Goal: Contribute content

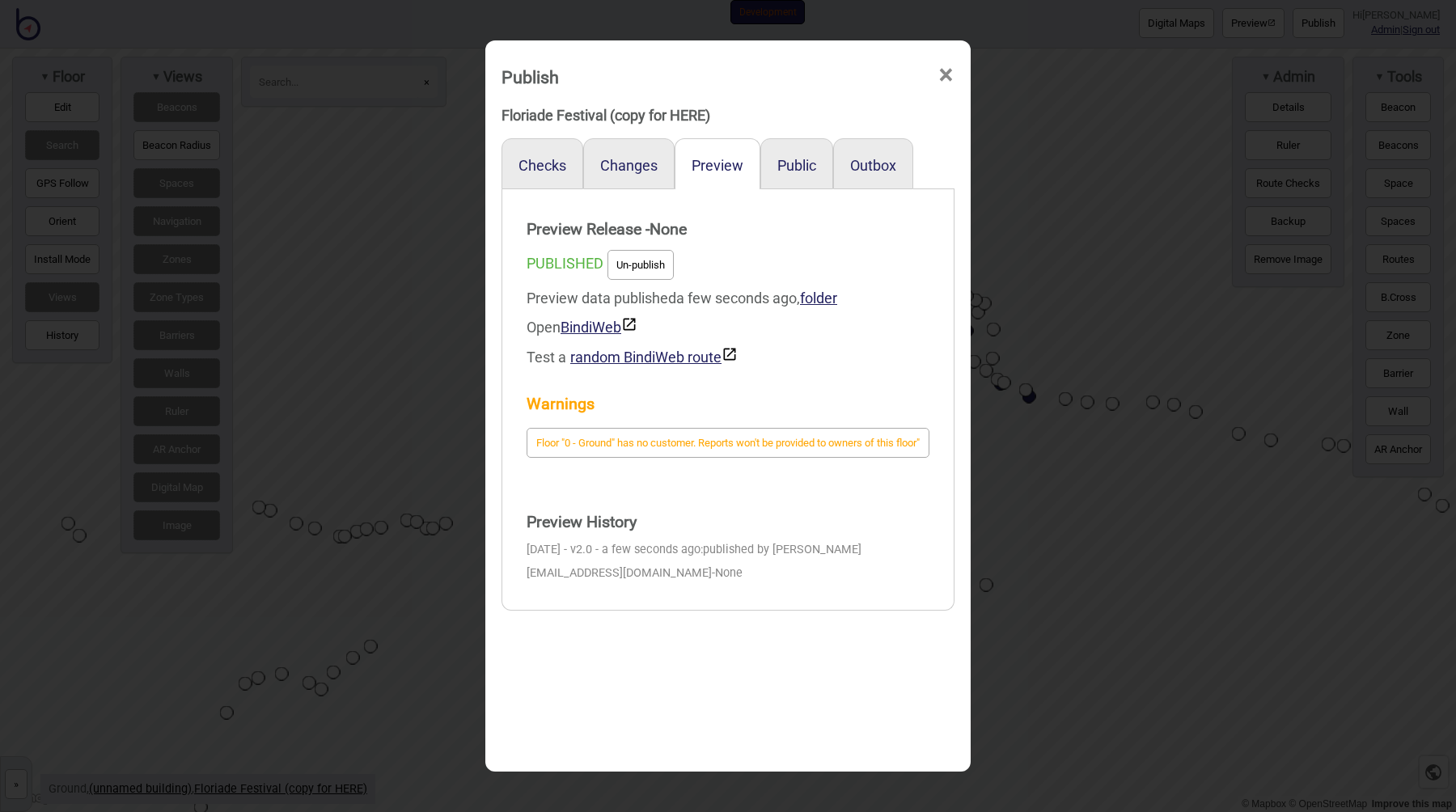
click at [432, 307] on div "Publish × Floriade Festival (copy for HERE) Checks Changes Preview Public Outbo…" at bounding box center [728, 406] width 1456 height 812
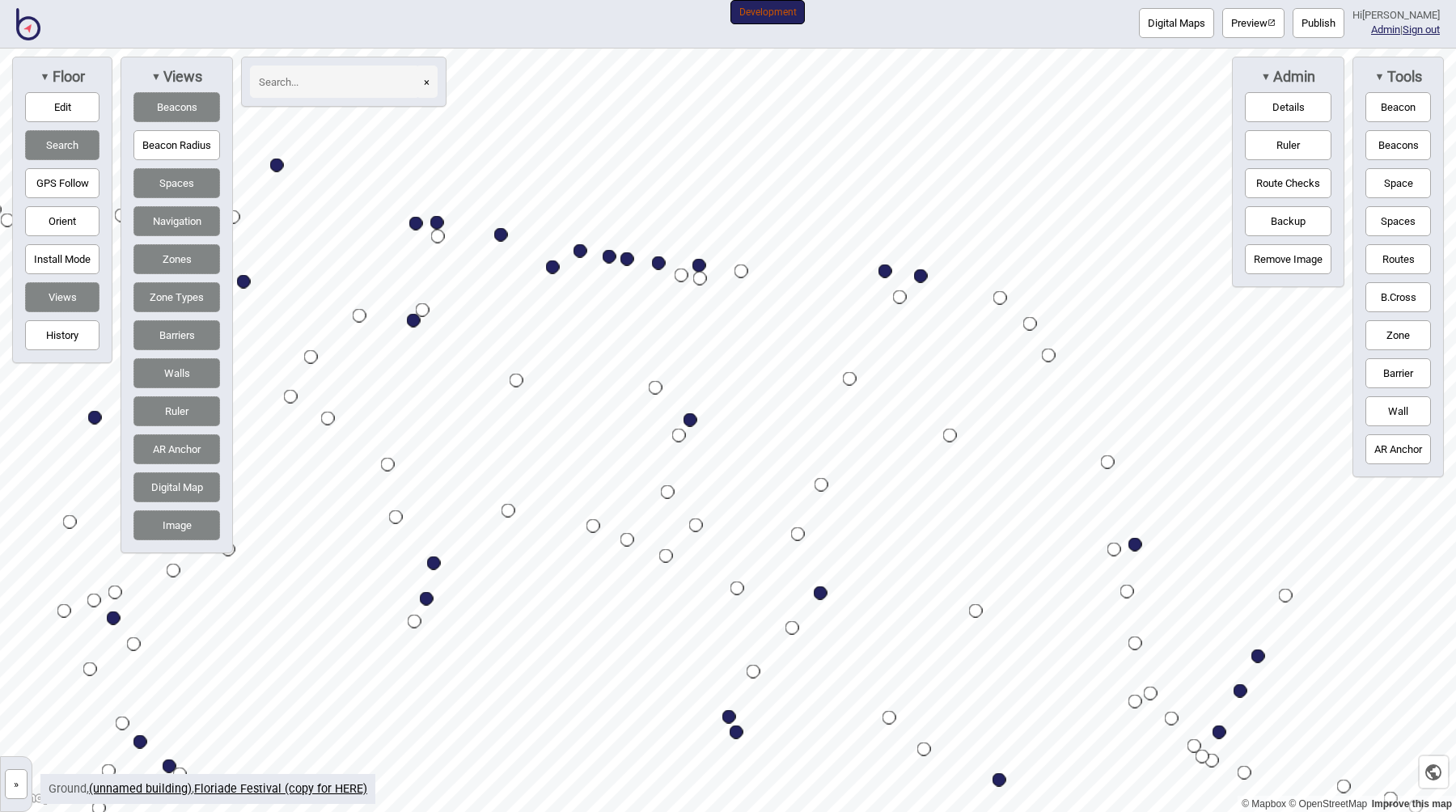
click at [339, 86] on input at bounding box center [334, 81] width 170 height 32
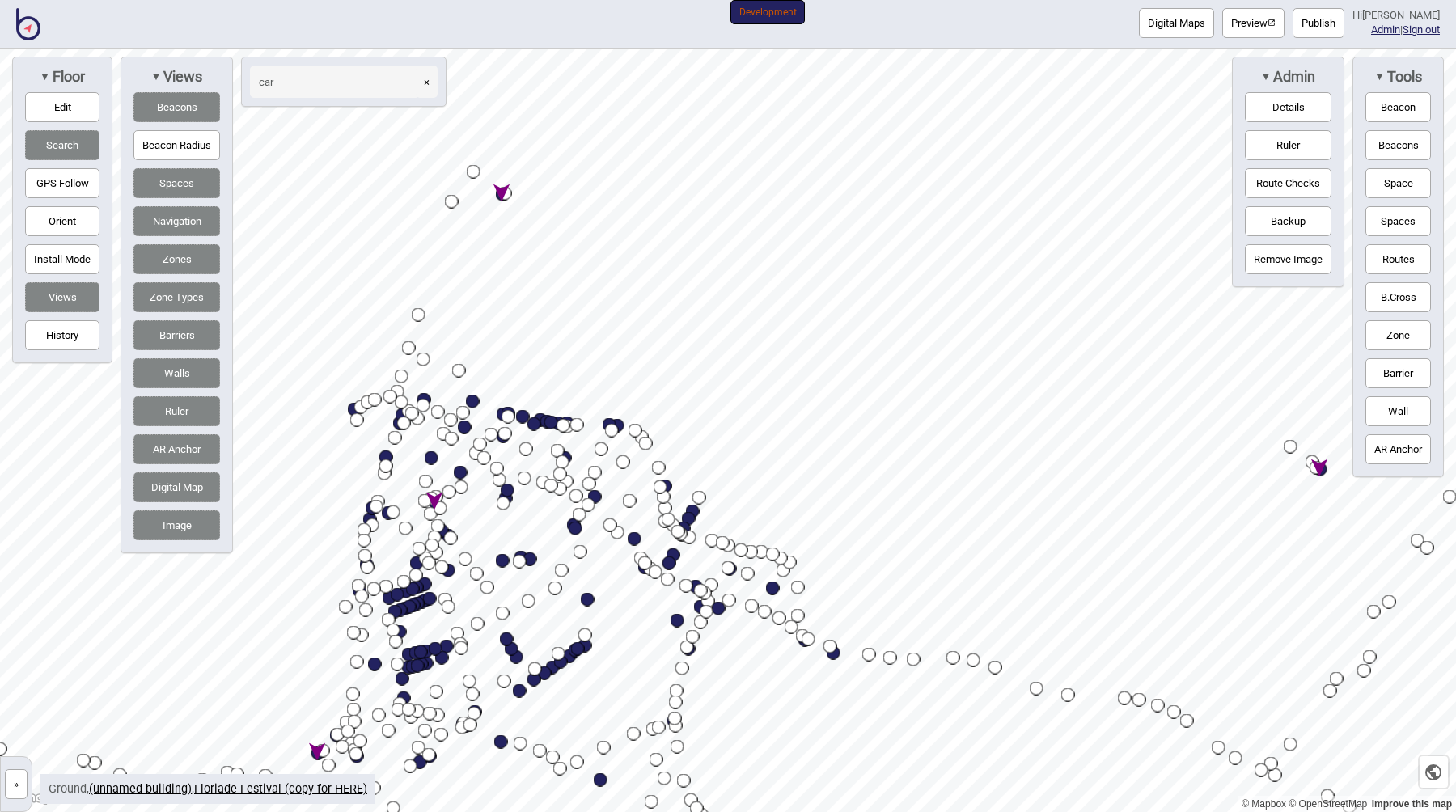
type input "car"
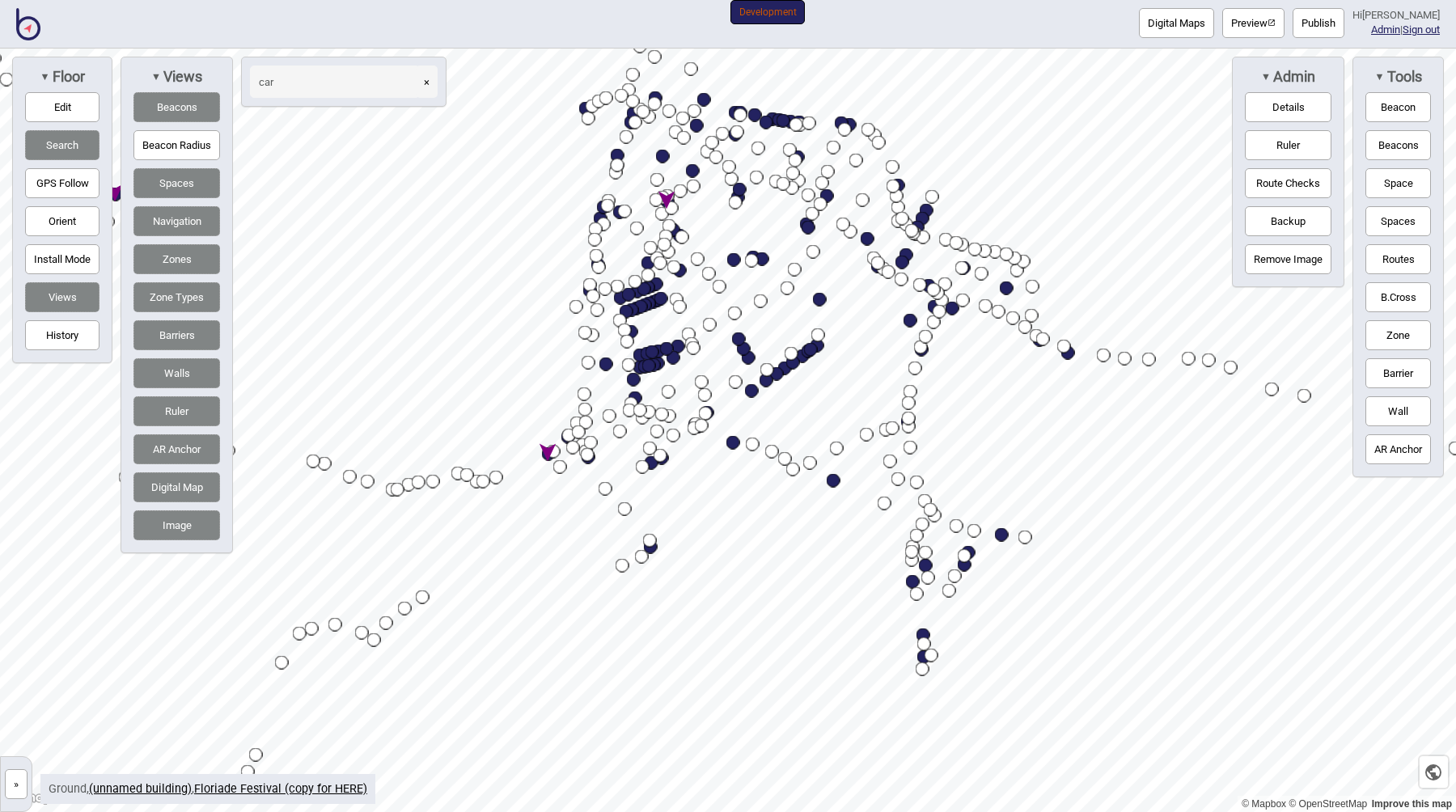
click at [1317, 23] on button "Publish" at bounding box center [1317, 23] width 51 height 30
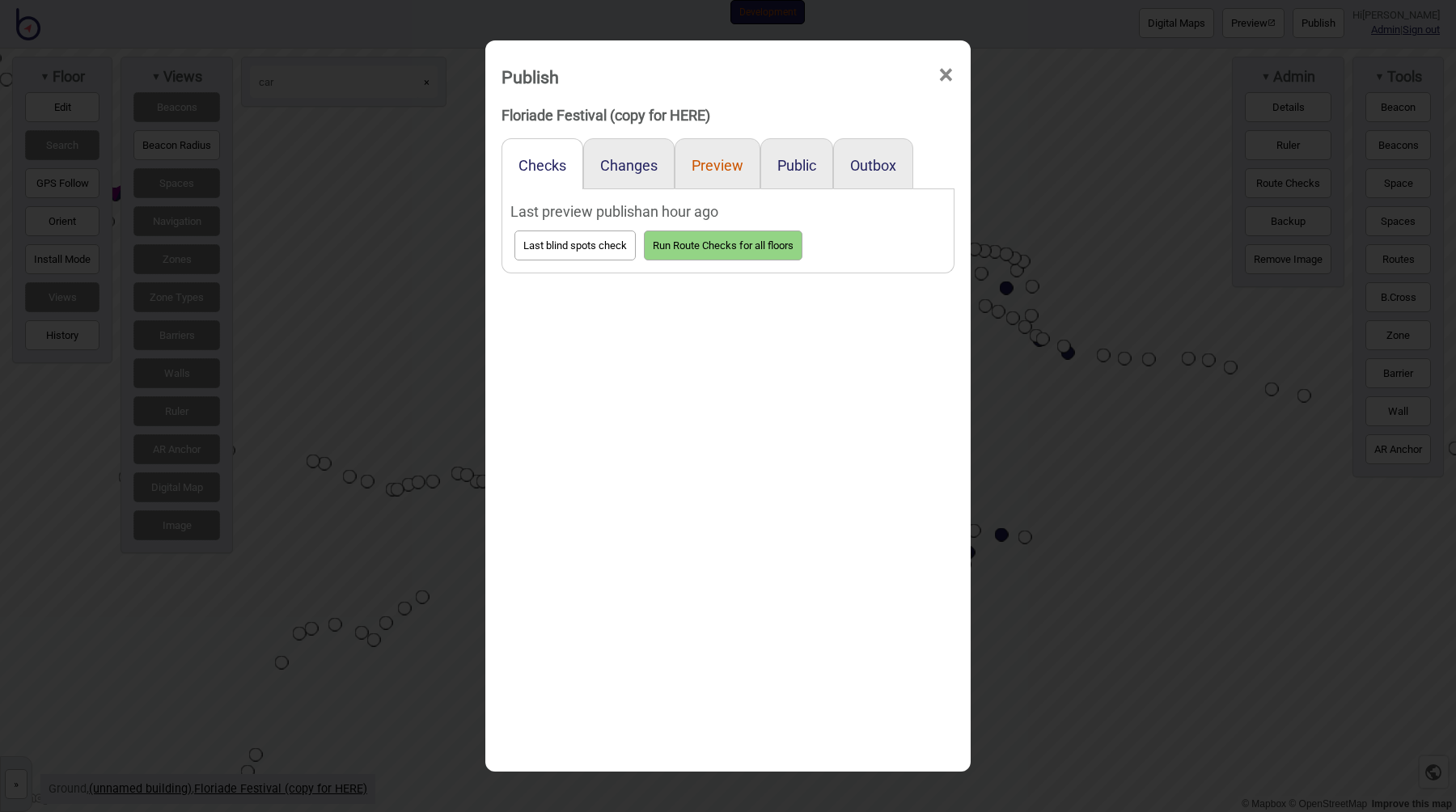
click at [739, 168] on button "Preview" at bounding box center [717, 165] width 51 height 17
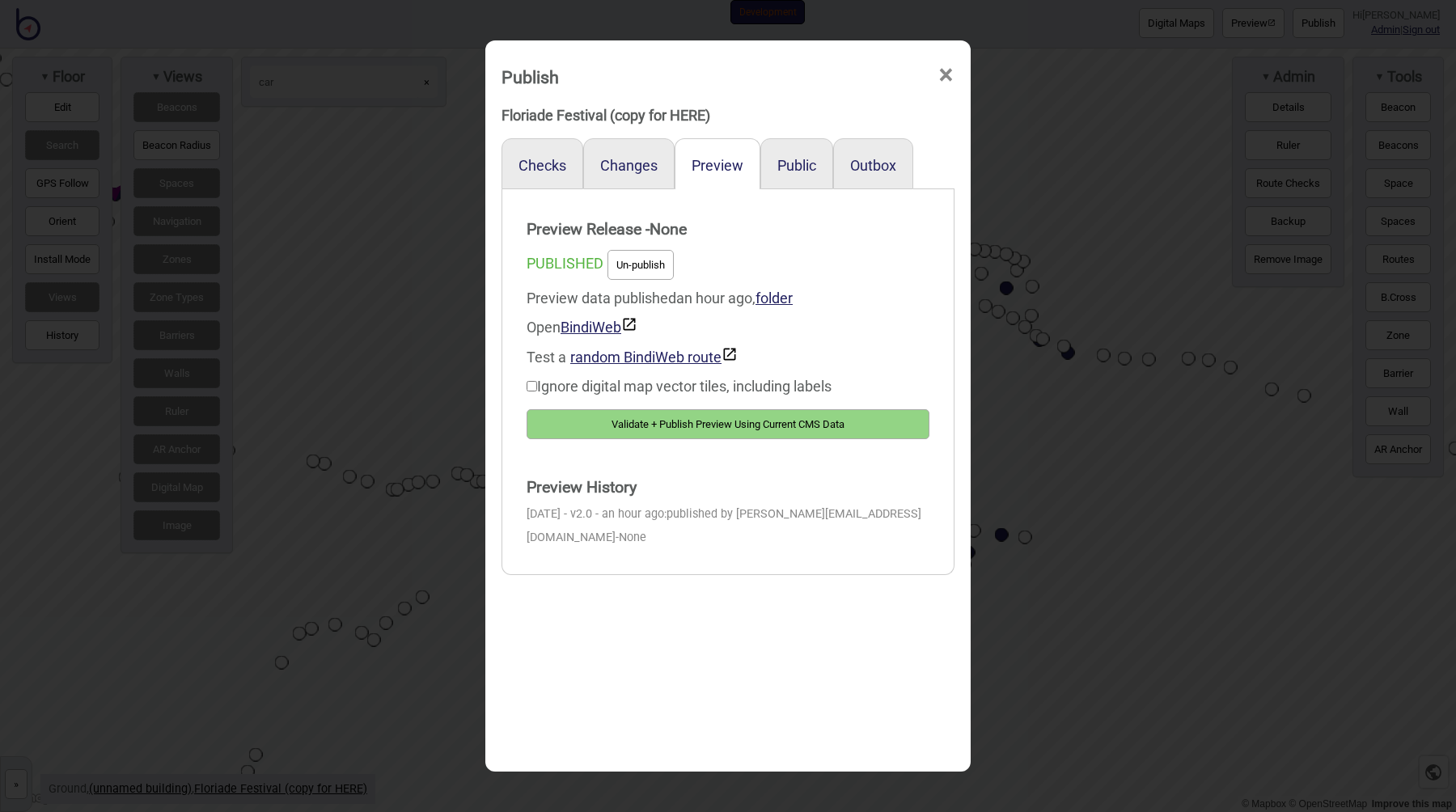
click at [710, 426] on button "Validate + Publish Preview Using Current CMS Data" at bounding box center [728, 424] width 403 height 30
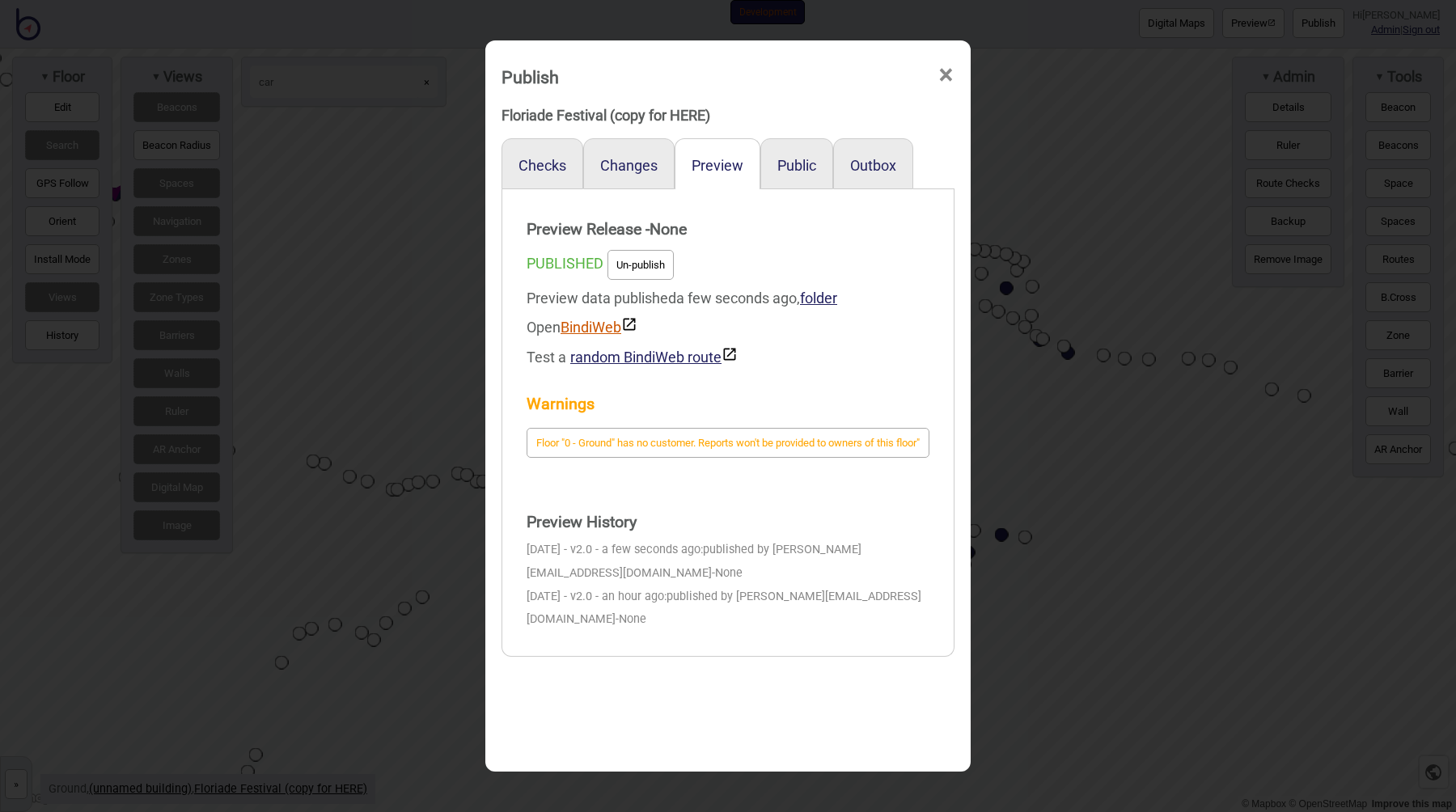
click at [600, 329] on link "BindiWeb" at bounding box center [598, 326] width 77 height 17
